Goal: Navigation & Orientation: Find specific page/section

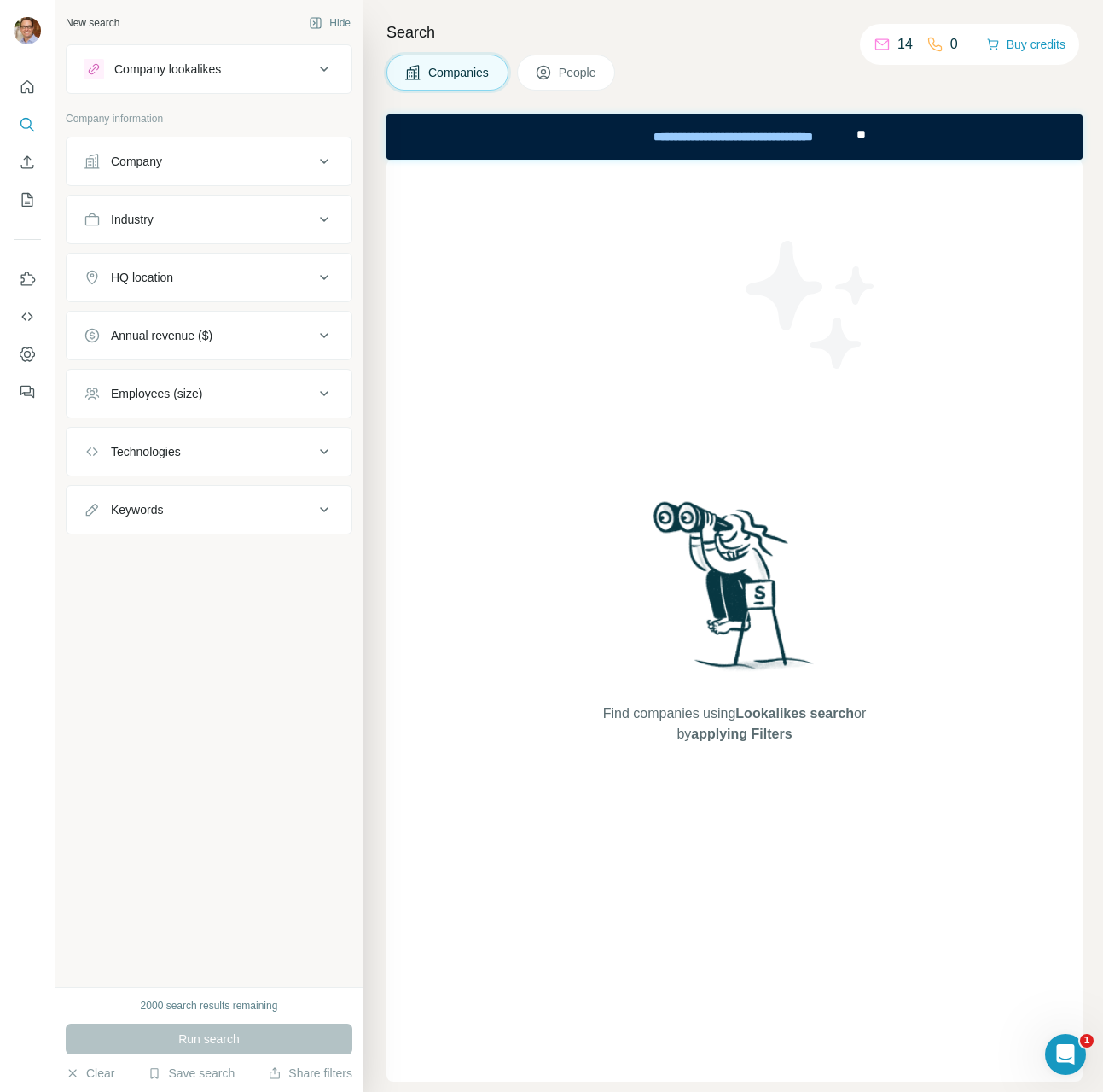
click at [730, 28] on h4 "Search" at bounding box center [734, 32] width 696 height 24
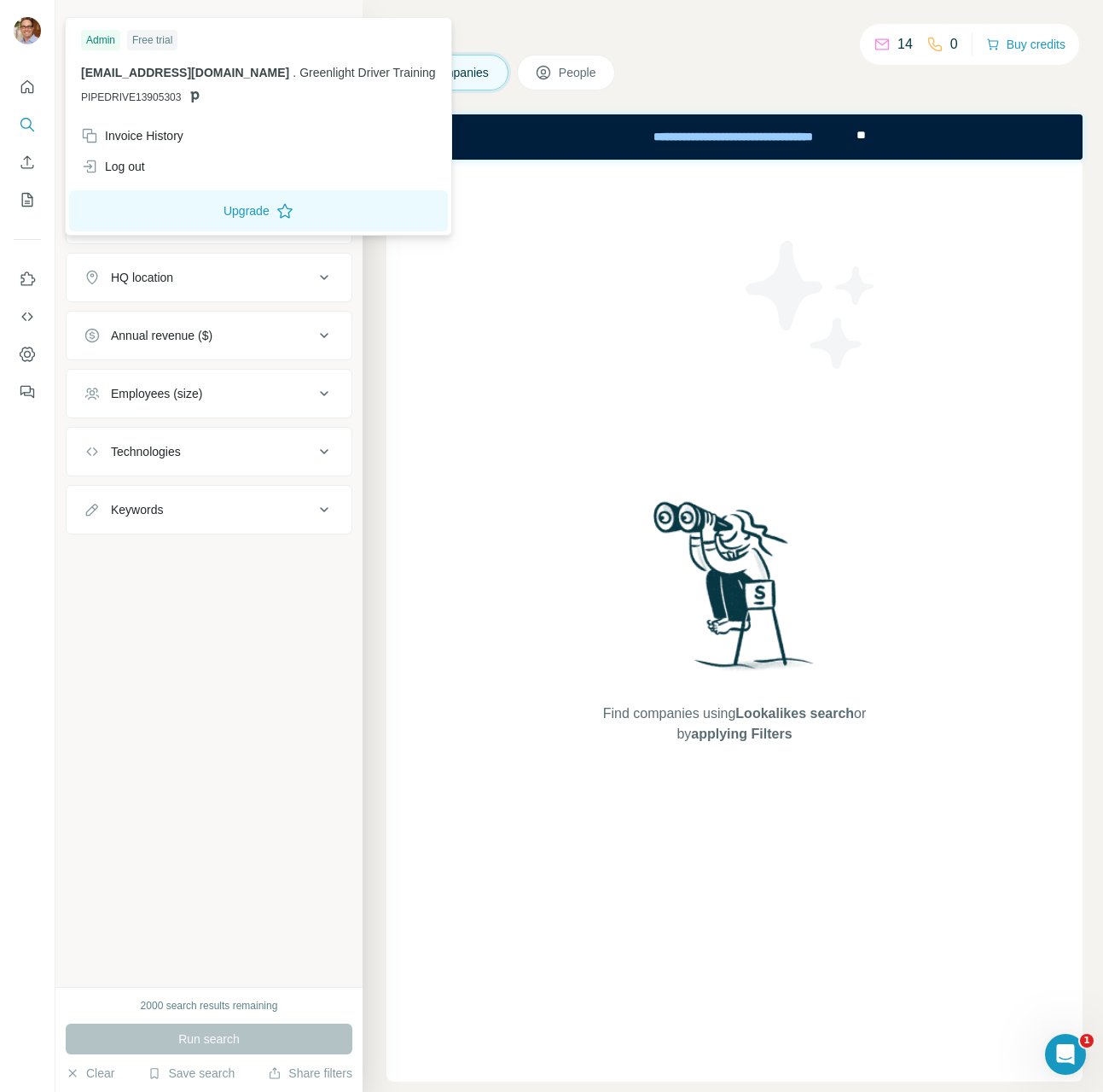
click at [30, 22] on img at bounding box center [27, 30] width 27 height 27
click at [166, 136] on div "Invoice History" at bounding box center [133, 136] width 102 height 17
click at [232, 210] on button "Upgrade" at bounding box center [259, 210] width 379 height 41
click at [298, 212] on button "Upgrade" at bounding box center [259, 210] width 379 height 41
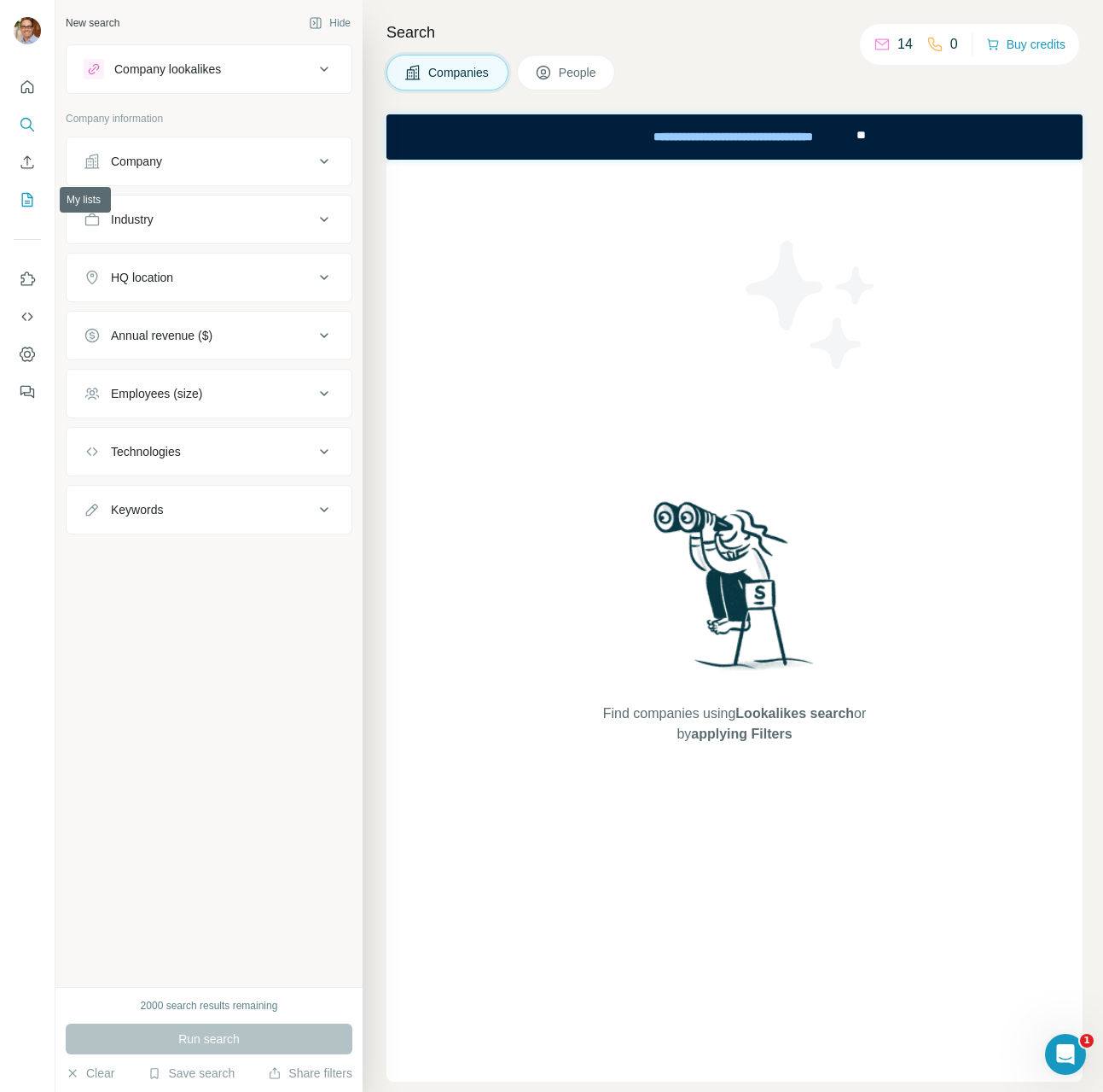
click at [29, 209] on button "My lists" at bounding box center [27, 200] width 27 height 30
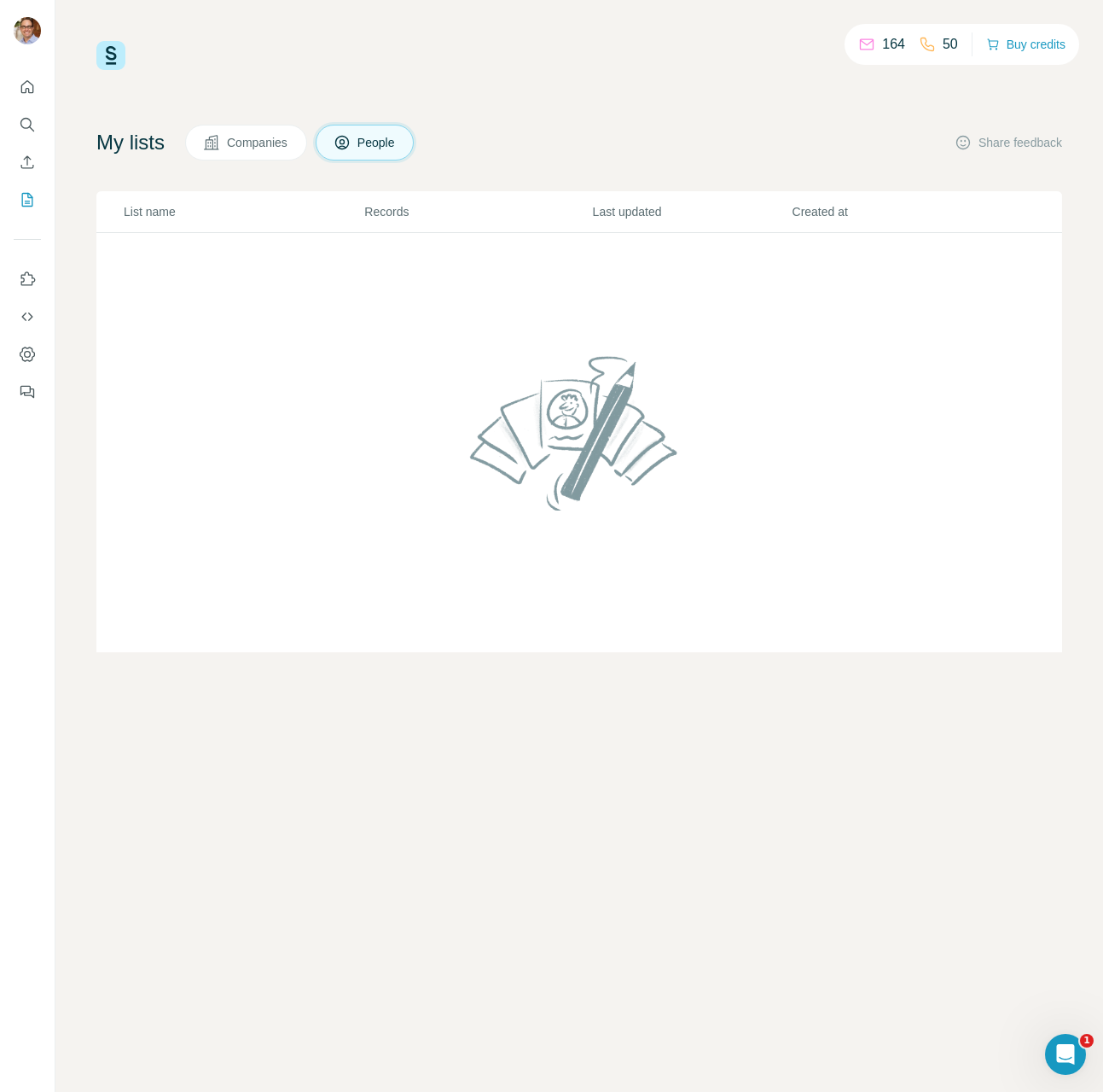
click at [140, 292] on td at bounding box center [579, 443] width 966 height 420
click at [237, 143] on span "Companies" at bounding box center [259, 142] width 63 height 17
click at [17, 86] on button "Quick start" at bounding box center [27, 87] width 27 height 30
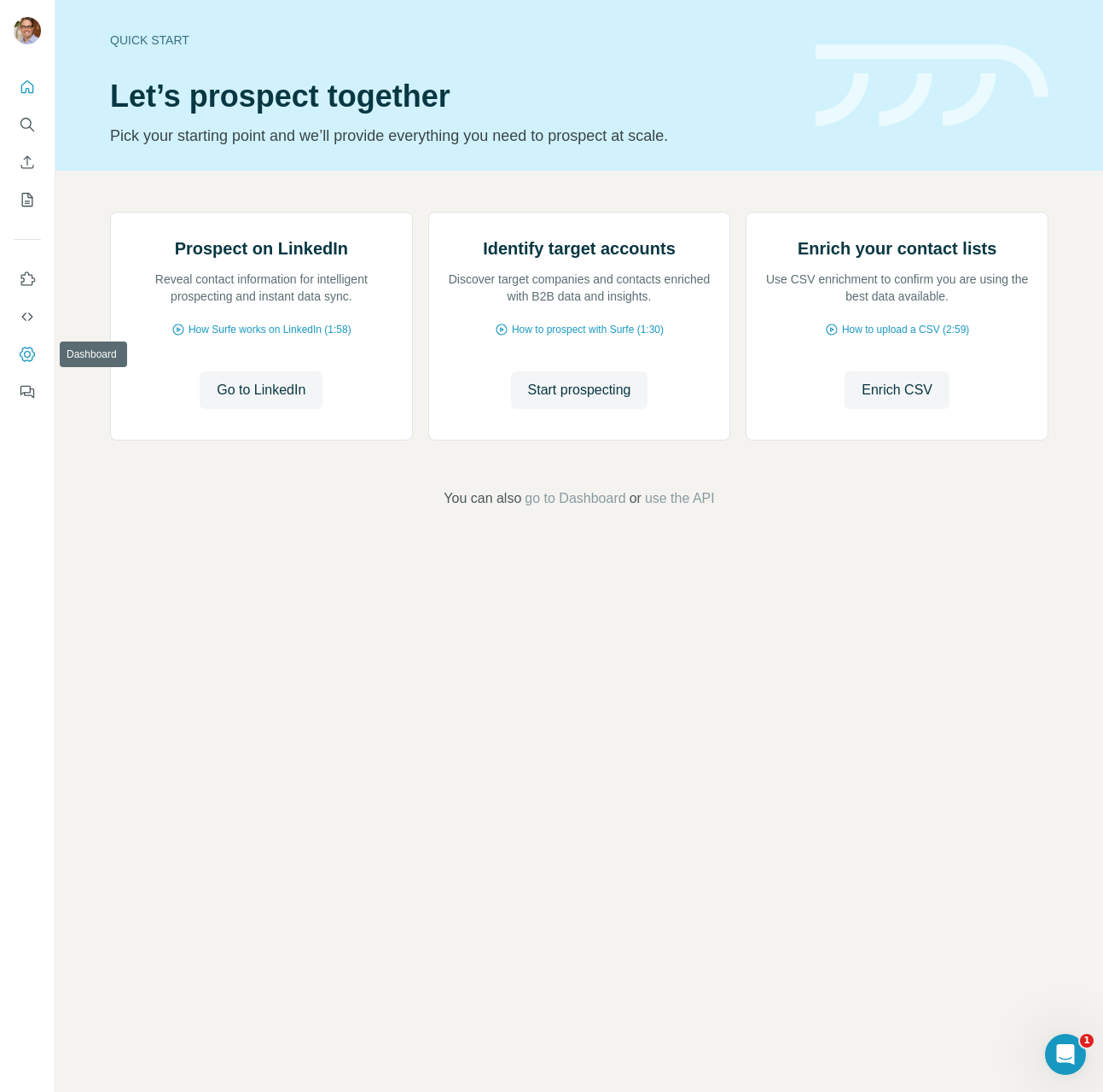
click at [28, 354] on icon "Dashboard" at bounding box center [27, 355] width 17 height 17
